Goal: Information Seeking & Learning: Learn about a topic

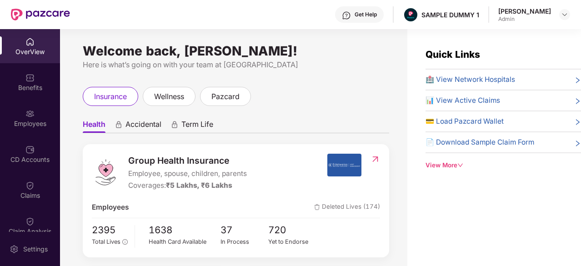
click at [28, 49] on div "OverView" at bounding box center [30, 51] width 60 height 9
click at [34, 88] on div "Benefits" at bounding box center [30, 87] width 60 height 9
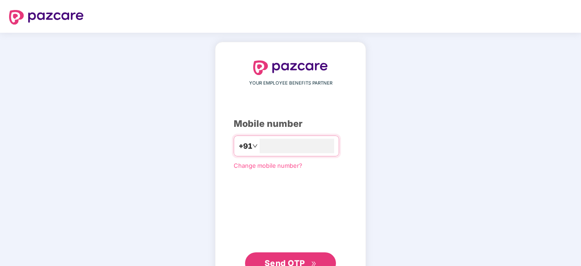
type input "**********"
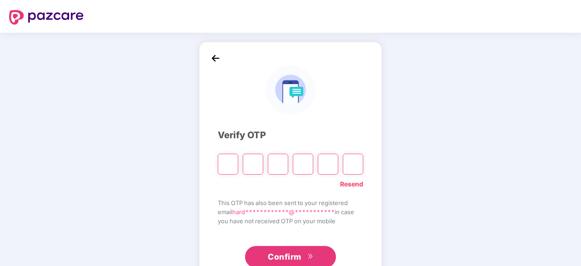
type input "*"
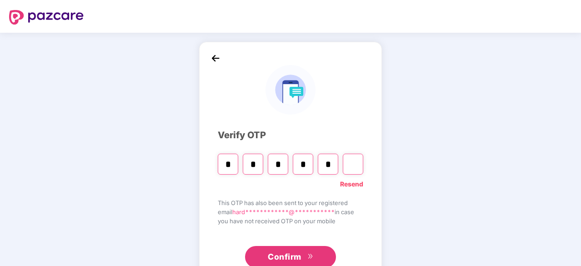
type input "*"
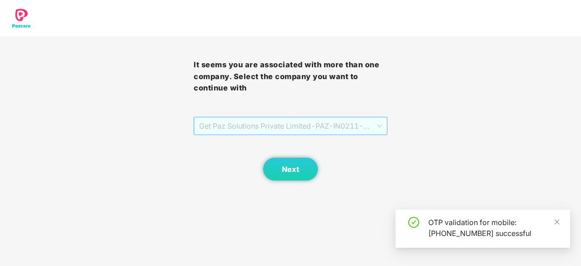
click at [239, 124] on span "Get Paz Solutions Private Limited - PAZ-IN0211 - EMPLOYEE" at bounding box center [290, 125] width 183 height 17
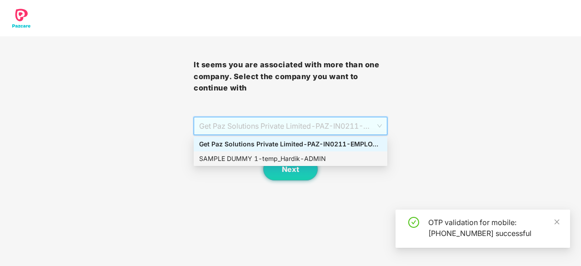
click at [241, 159] on div "SAMPLE DUMMY 1 - temp_Hardik - ADMIN" at bounding box center [290, 159] width 183 height 10
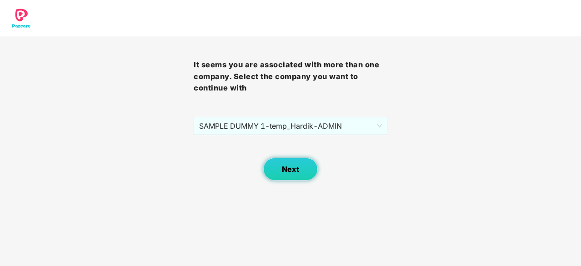
click at [279, 173] on button "Next" at bounding box center [290, 169] width 55 height 23
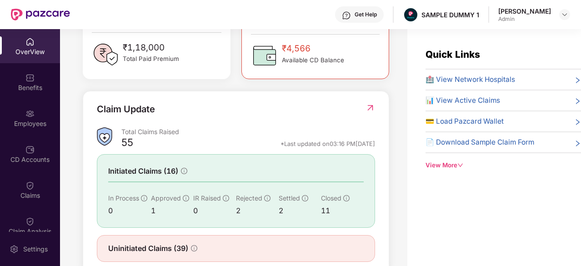
scroll to position [298, 0]
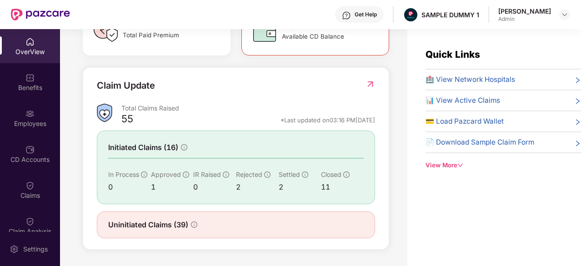
drag, startPoint x: 256, startPoint y: 121, endPoint x: 377, endPoint y: 124, distance: 121.0
click at [377, 124] on div "Claim Update Total Claims Raised 55 *Last updated on 03:16 PM[DATE] Initiated C…" at bounding box center [236, 158] width 307 height 183
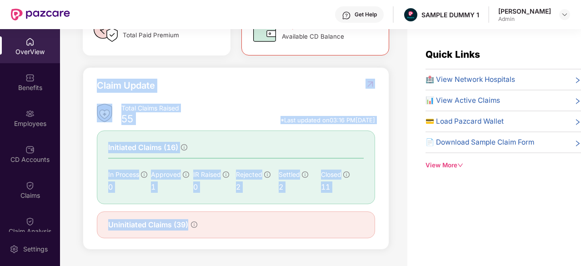
drag, startPoint x: 90, startPoint y: 83, endPoint x: 338, endPoint y: 222, distance: 285.1
click at [338, 222] on div "Claim Update Total Claims Raised 55 *Last updated on 03:16 PM[DATE] Initiated C…" at bounding box center [236, 158] width 307 height 183
click at [247, 72] on div "Claim Update Total Claims Raised 55 *Last updated on 03:16 PM[DATE] Initiated C…" at bounding box center [236, 158] width 307 height 183
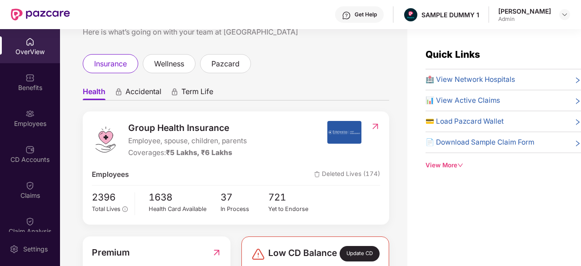
scroll to position [0, 0]
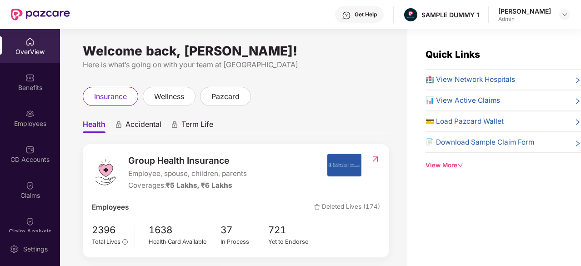
drag, startPoint x: 456, startPoint y: 80, endPoint x: 489, endPoint y: 80, distance: 33.2
click at [489, 80] on span "🏥 View Network Hospitals" at bounding box center [471, 79] width 90 height 11
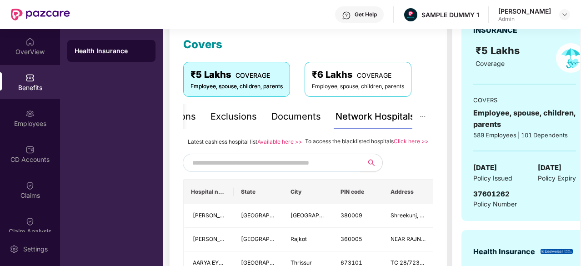
scroll to position [125, 0]
click at [242, 169] on input "text" at bounding box center [270, 163] width 156 height 14
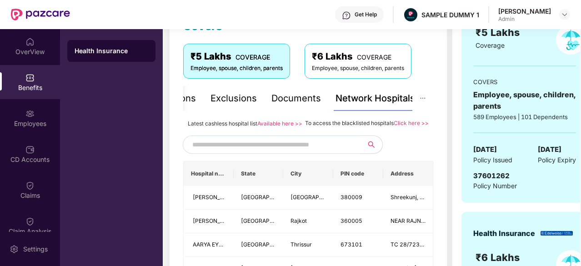
scroll to position [144, 0]
click at [220, 96] on div "Inclusions" at bounding box center [205, 98] width 44 height 14
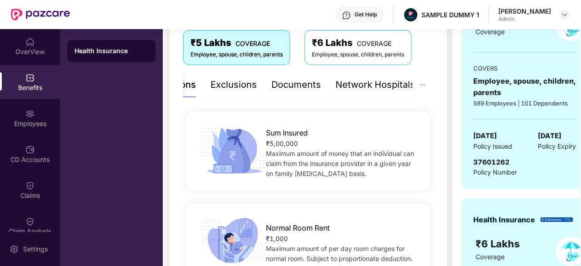
scroll to position [158, 0]
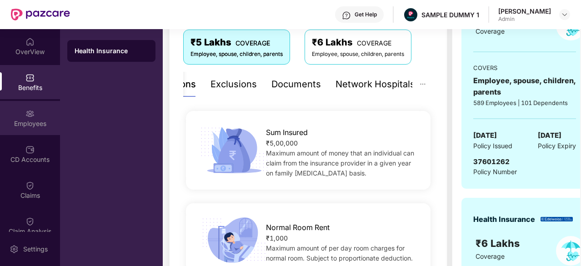
click at [43, 115] on div "Employees" at bounding box center [30, 118] width 60 height 34
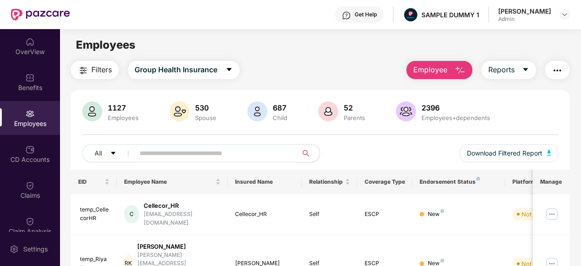
click at [327, 149] on div "All Download Filtered Report" at bounding box center [320, 156] width 476 height 25
click at [424, 66] on span "Employee" at bounding box center [430, 69] width 34 height 11
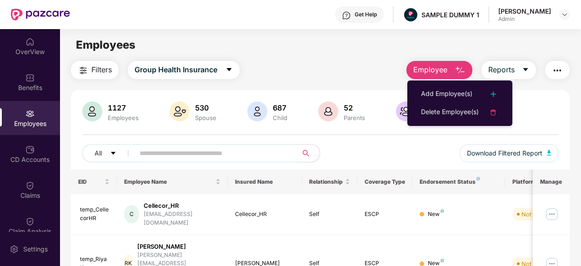
click at [334, 61] on div "Filters Group Health Insurance Employee Reports" at bounding box center [320, 70] width 499 height 18
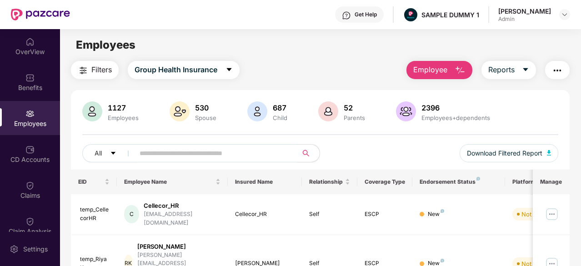
click at [440, 68] on span "Employee" at bounding box center [430, 69] width 34 height 11
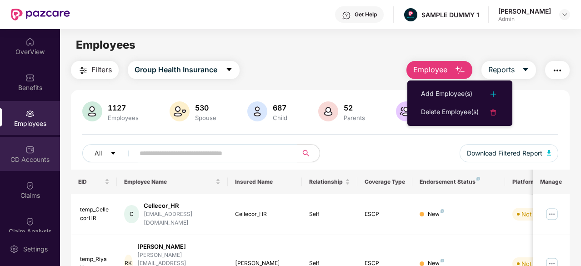
click at [38, 151] on div "CD Accounts" at bounding box center [30, 154] width 60 height 34
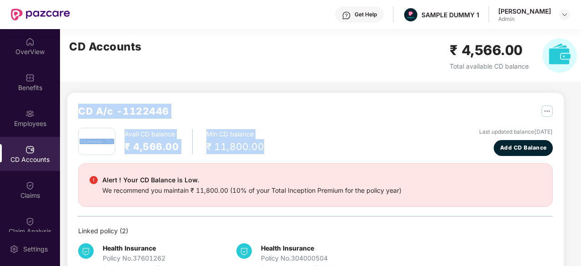
drag, startPoint x: 76, startPoint y: 107, endPoint x: 265, endPoint y: 149, distance: 193.3
click at [265, 149] on div "CD A/c - 1122446 Avail CD balance ₹ 4,566.00 Min CD balance ₹ 11,800.00 Last up…" at bounding box center [315, 188] width 497 height 191
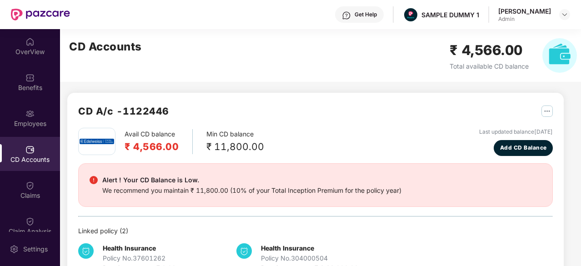
click at [141, 79] on div "CD Accounts ₹ 4,566.00 Total available CD balance" at bounding box center [323, 55] width 526 height 53
drag, startPoint x: 37, startPoint y: 187, endPoint x: 26, endPoint y: 190, distance: 11.3
click at [26, 190] on div "Claims" at bounding box center [30, 190] width 60 height 34
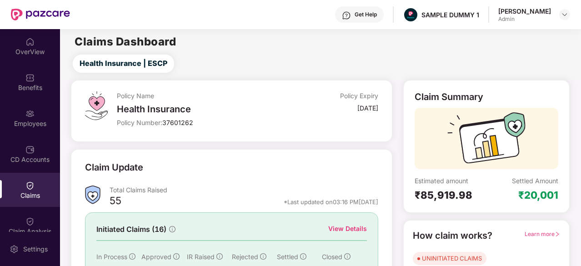
click at [28, 214] on div "Claim Analysis" at bounding box center [30, 226] width 60 height 34
